Goal: Transaction & Acquisition: Download file/media

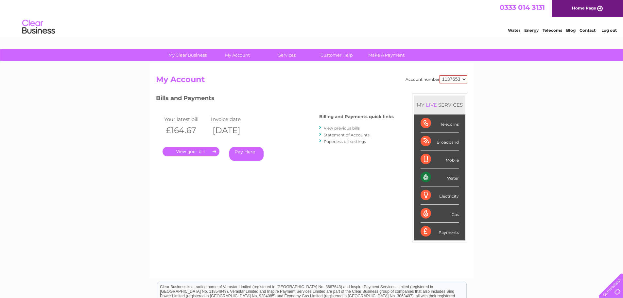
click at [342, 128] on link "View previous bills" at bounding box center [342, 128] width 36 height 5
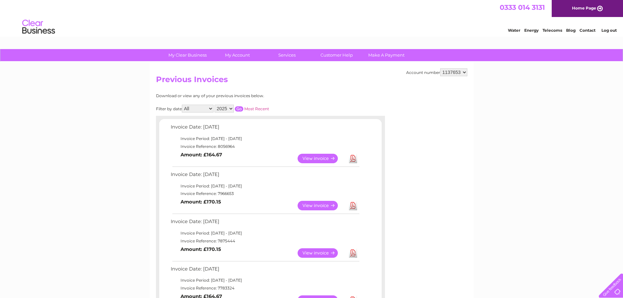
click at [353, 156] on link "Download" at bounding box center [353, 158] width 8 height 9
click at [462, 72] on select "1137653 1146485 1153777" at bounding box center [453, 72] width 27 height 8
select select "1146485"
click at [440, 68] on select "1137653 1146485 1153777" at bounding box center [453, 72] width 27 height 8
click at [460, 72] on select "1137653 1146485 1153777" at bounding box center [453, 72] width 27 height 8
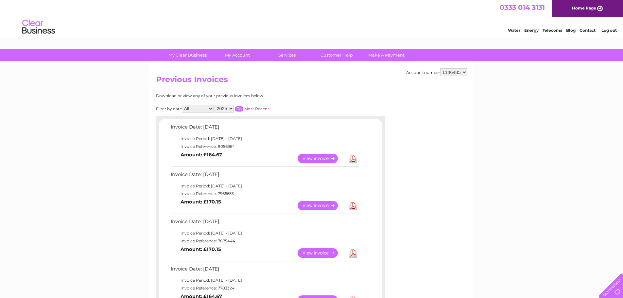
click at [440, 68] on select "1137653 1146485 1153777" at bounding box center [453, 72] width 27 height 8
click at [352, 160] on link "Download" at bounding box center [353, 158] width 8 height 9
click at [462, 72] on select "1137653 1146485 1153777" at bounding box center [453, 72] width 27 height 8
select select "1153777"
click at [440, 68] on select "1137653 1146485 1153777" at bounding box center [453, 72] width 27 height 8
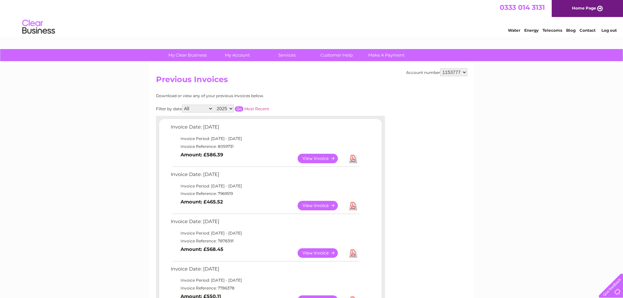
click at [352, 159] on link "Download" at bounding box center [353, 158] width 8 height 9
click at [355, 208] on link "Download" at bounding box center [353, 205] width 8 height 9
